Goal: Task Accomplishment & Management: Manage account settings

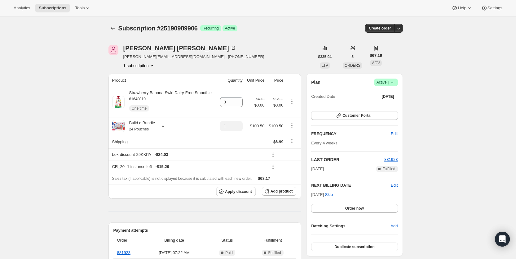
scroll to position [225, 0]
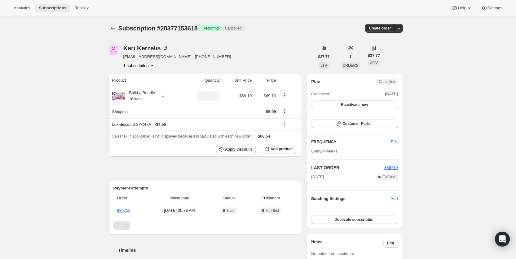
click at [51, 6] on span "Subscriptions" at bounding box center [53, 8] width 28 height 5
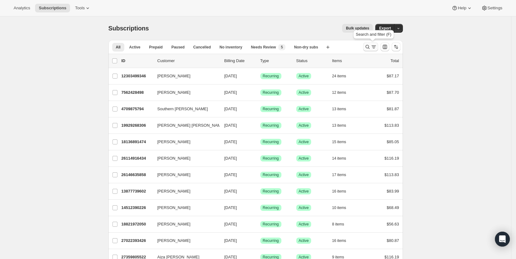
click at [369, 47] on icon "Search and filter results" at bounding box center [367, 47] width 4 height 4
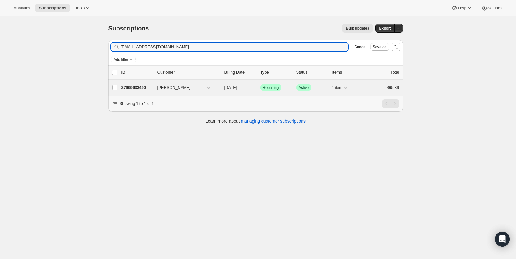
type input "[EMAIL_ADDRESS][DOMAIN_NAME]"
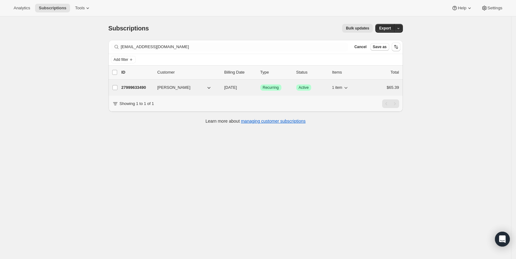
click at [236, 87] on span "[DATE]" at bounding box center [230, 87] width 13 height 5
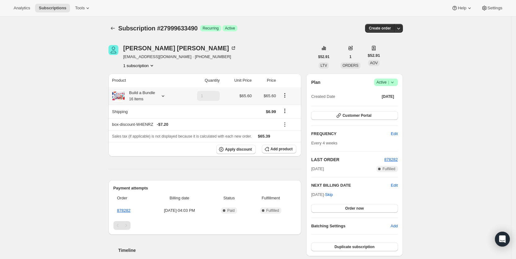
click at [164, 96] on icon at bounding box center [163, 96] width 2 height 2
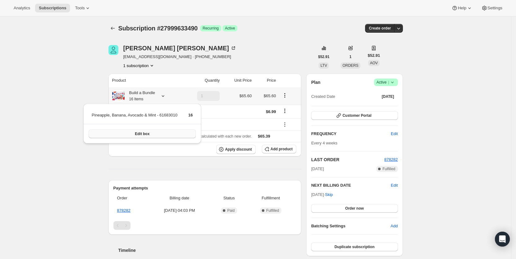
click at [142, 133] on span "Edit box" at bounding box center [142, 133] width 15 height 5
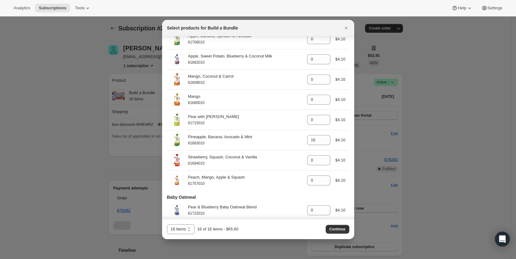
scroll to position [736, 0]
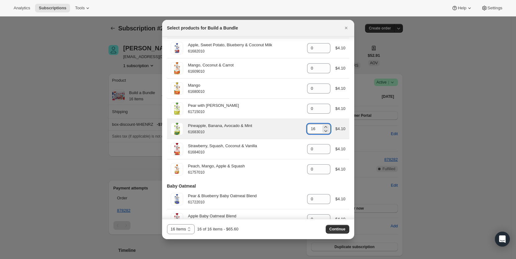
drag, startPoint x: 307, startPoint y: 129, endPoint x: 313, endPoint y: 128, distance: 5.9
click at [313, 128] on input "16" at bounding box center [314, 129] width 14 height 10
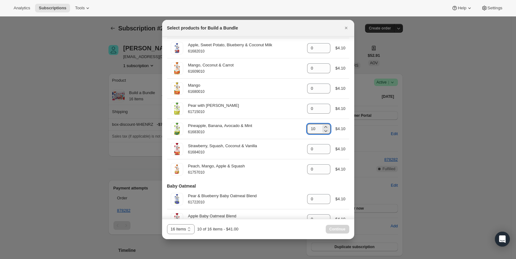
type input "10"
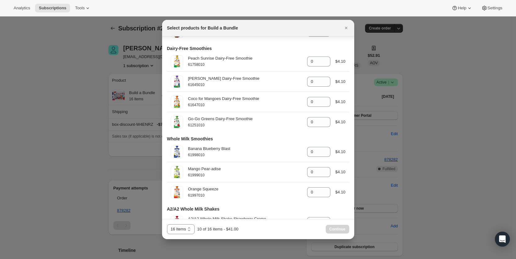
scroll to position [1051, 0]
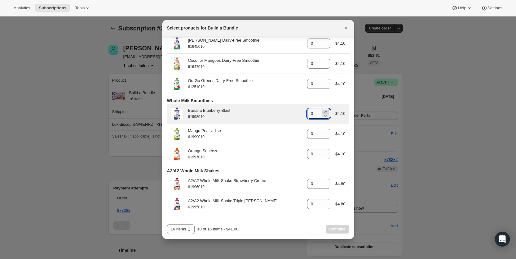
click at [323, 110] on icon ":rbno:" at bounding box center [326, 111] width 6 height 6
type input "1"
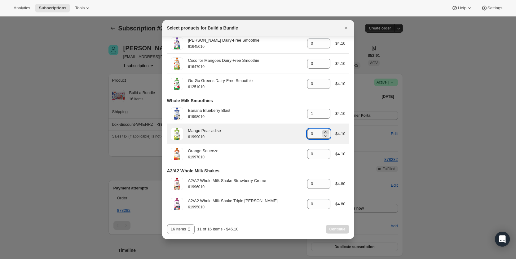
click at [323, 131] on icon ":rbno:" at bounding box center [326, 132] width 6 height 6
type input "1"
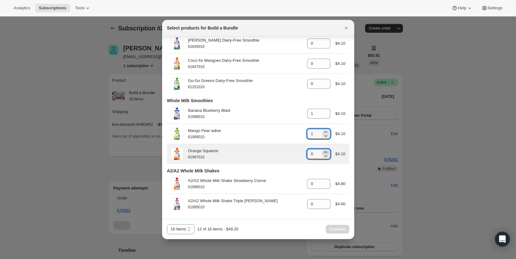
click at [323, 150] on icon ":rbno:" at bounding box center [326, 152] width 6 height 6
type input "1"
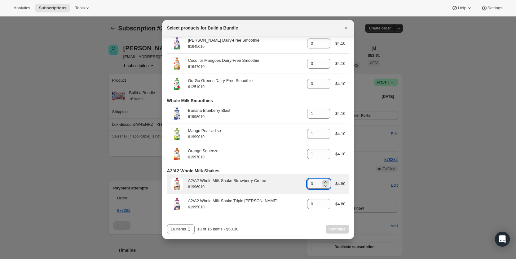
click at [323, 181] on icon ":rbno:" at bounding box center [326, 182] width 6 height 6
type input "1"
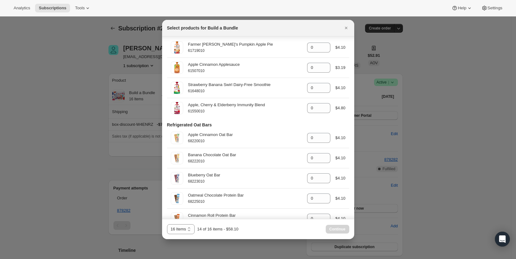
scroll to position [1, 0]
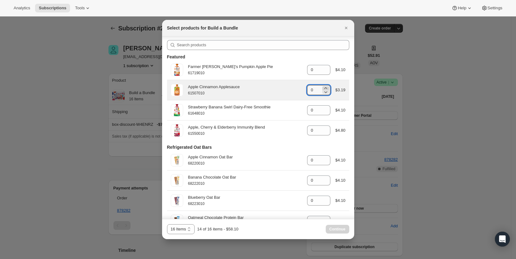
click at [323, 86] on icon ":rbno:" at bounding box center [326, 88] width 6 height 6
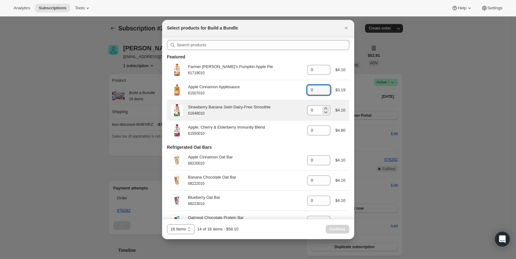
type input "1"
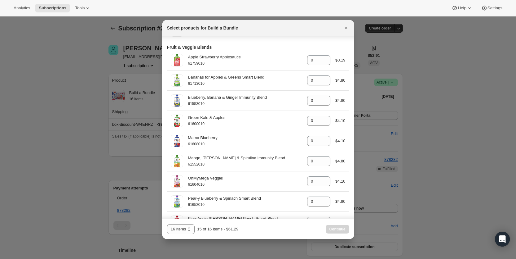
scroll to position [229, 0]
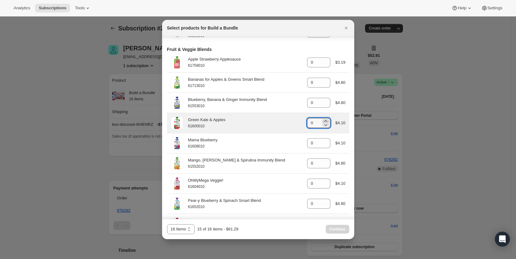
click at [323, 119] on icon ":rbno:" at bounding box center [326, 121] width 6 height 6
type input "1"
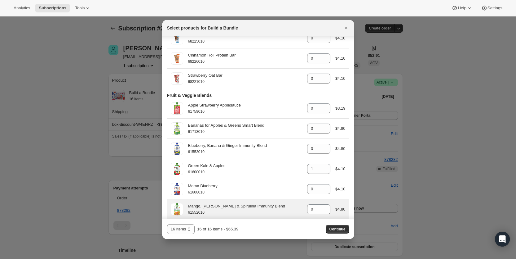
scroll to position [186, 0]
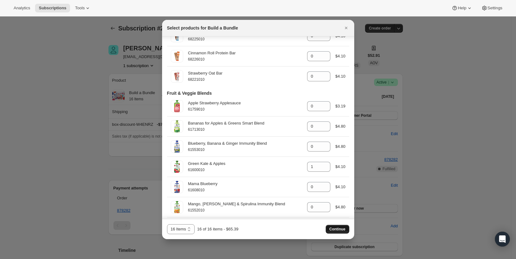
click at [341, 228] on span "Continue" at bounding box center [338, 228] width 16 height 5
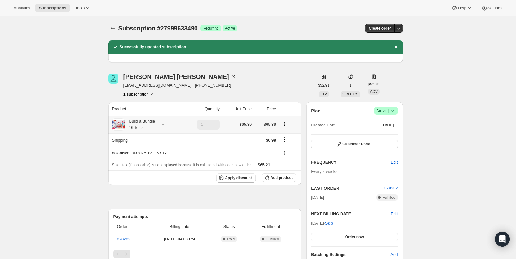
click at [166, 124] on icon at bounding box center [163, 124] width 6 height 6
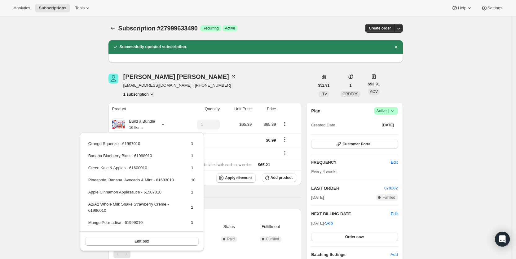
click at [48, 90] on div "Subscription #27999633490. This page is ready Subscription #27999633490 Success…" at bounding box center [255, 235] width 511 height 438
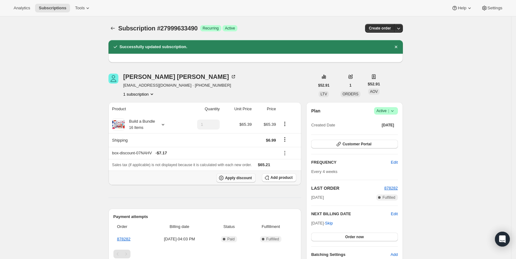
click at [249, 177] on span "Apply discount" at bounding box center [238, 177] width 27 height 5
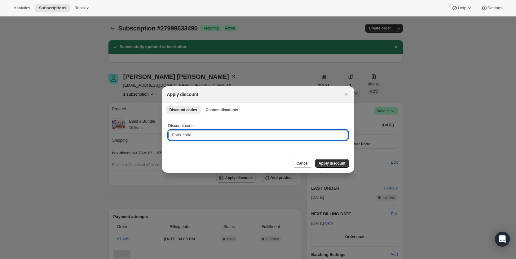
click at [201, 136] on input "Discount code" at bounding box center [258, 135] width 180 height 10
type input "cr_30"
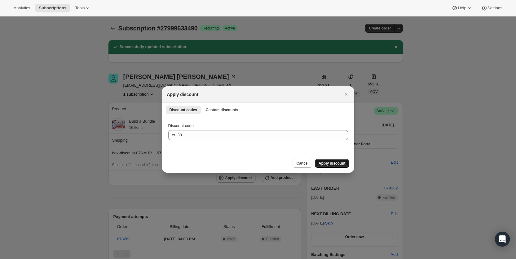
click at [337, 161] on span "Apply discount" at bounding box center [332, 163] width 27 height 5
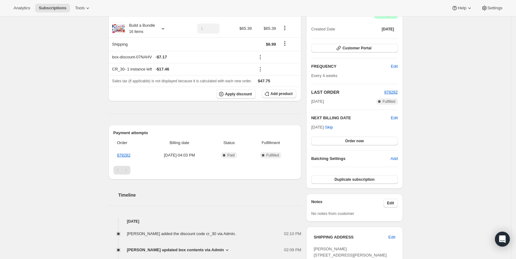
scroll to position [92, 0]
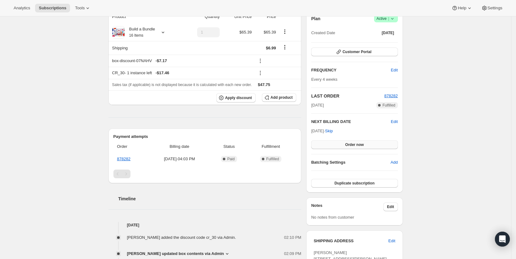
click at [362, 145] on span "Order now" at bounding box center [354, 144] width 19 height 5
click at [356, 143] on span "Click to confirm" at bounding box center [354, 144] width 28 height 5
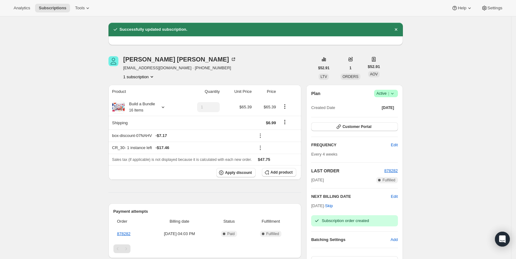
scroll to position [0, 0]
